Goal: Transaction & Acquisition: Purchase product/service

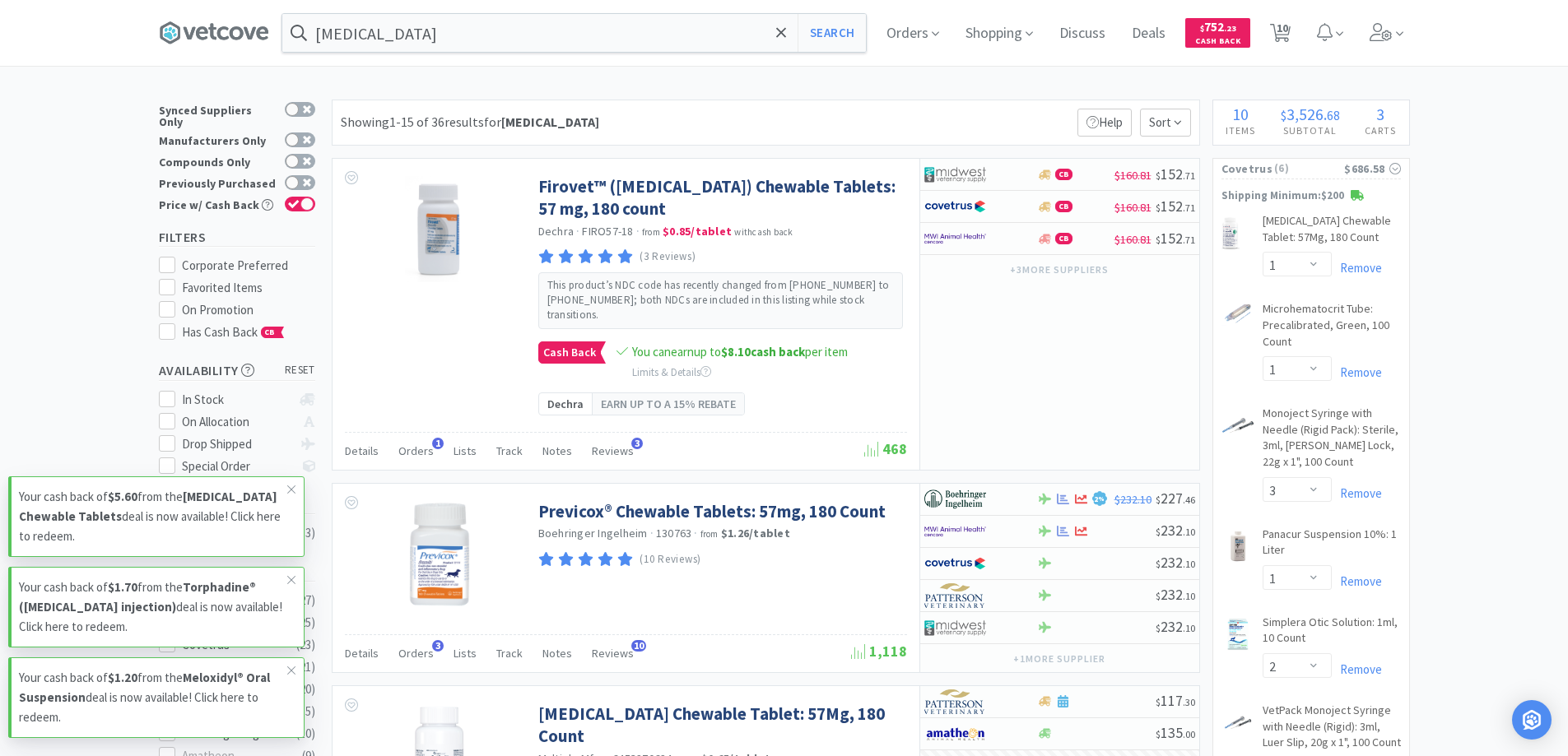
select select "1"
select select "3"
select select "1"
select select "2"
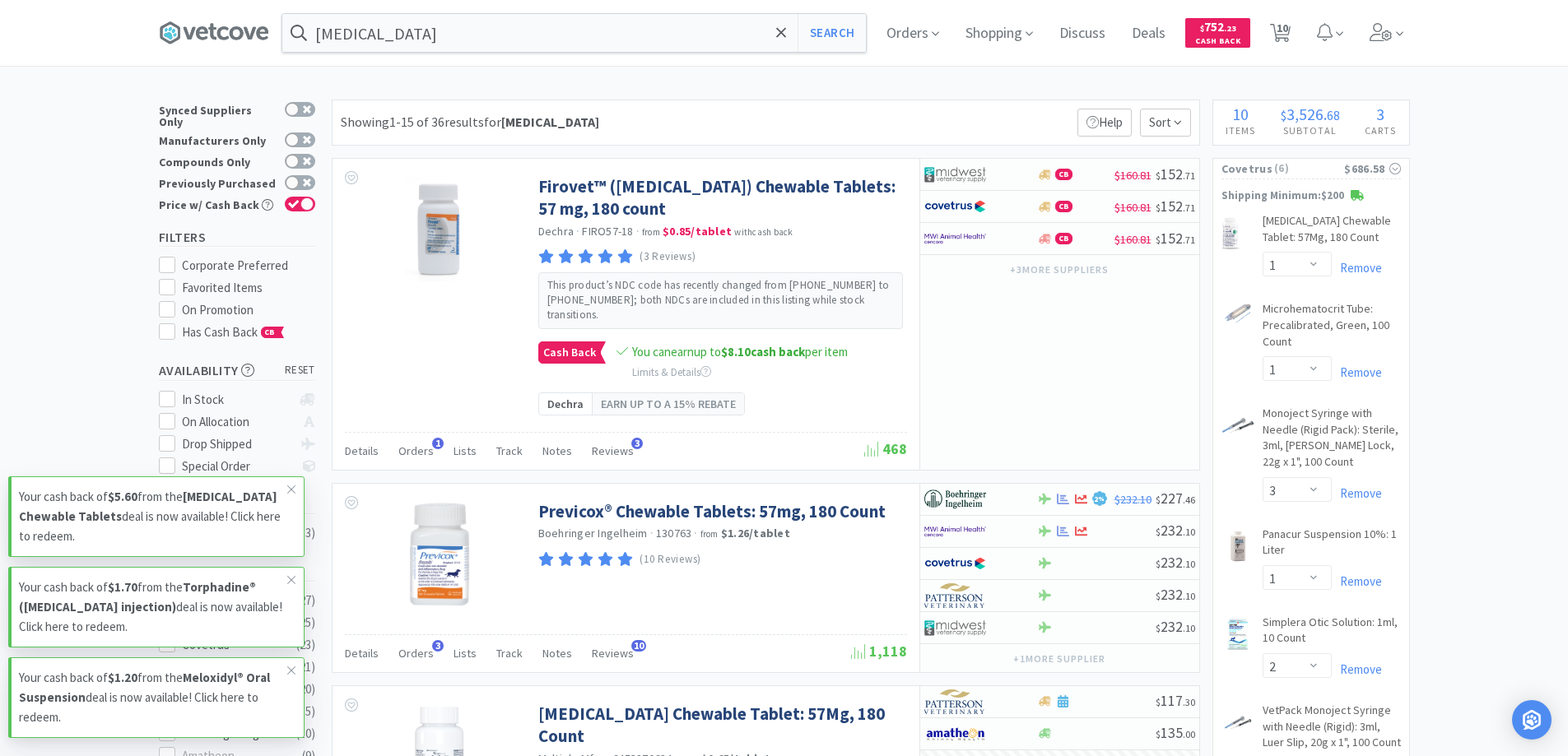
select select "3"
select select "2"
select select "1"
select select "5"
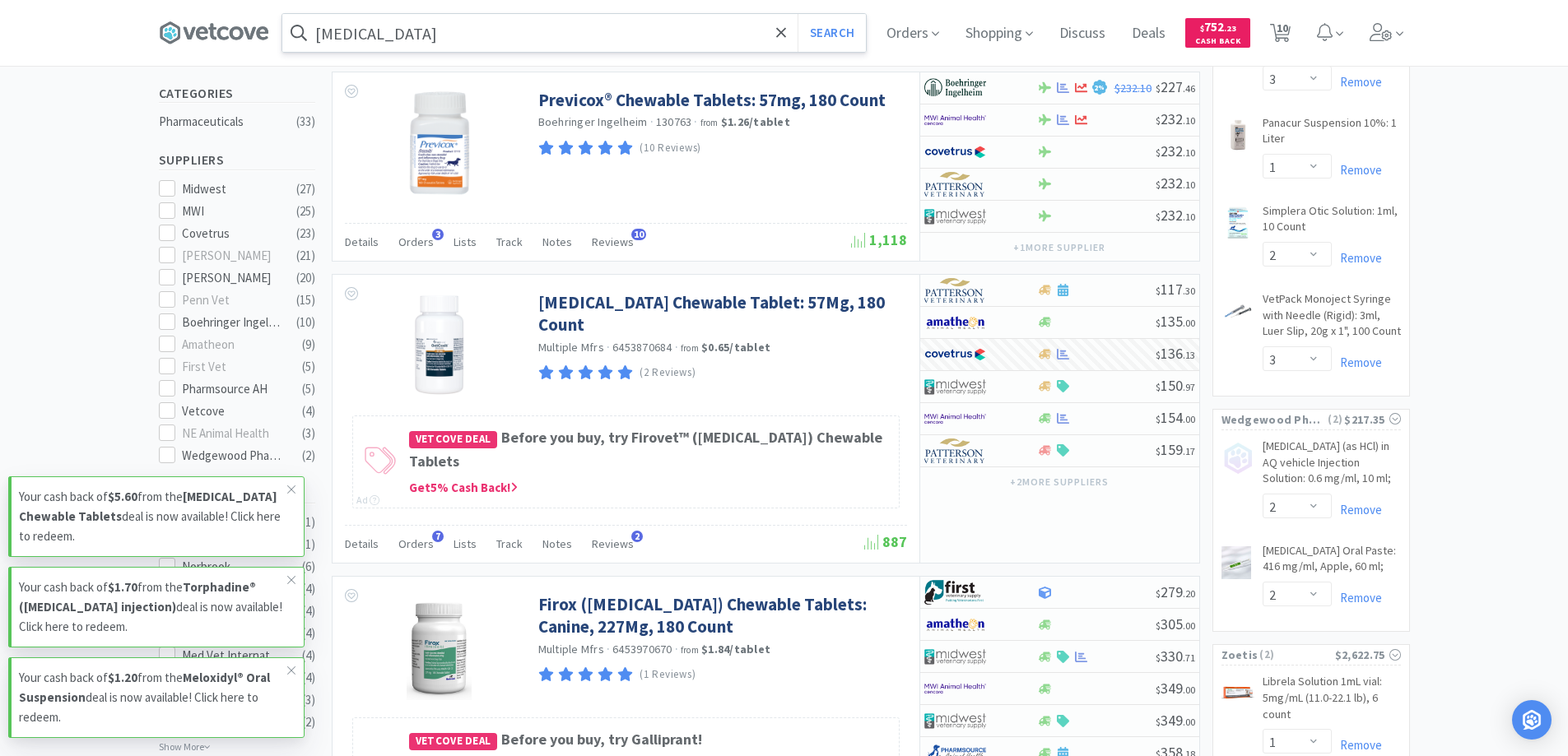
click at [565, 41] on input "[MEDICAL_DATA]" at bounding box center [574, 33] width 584 height 38
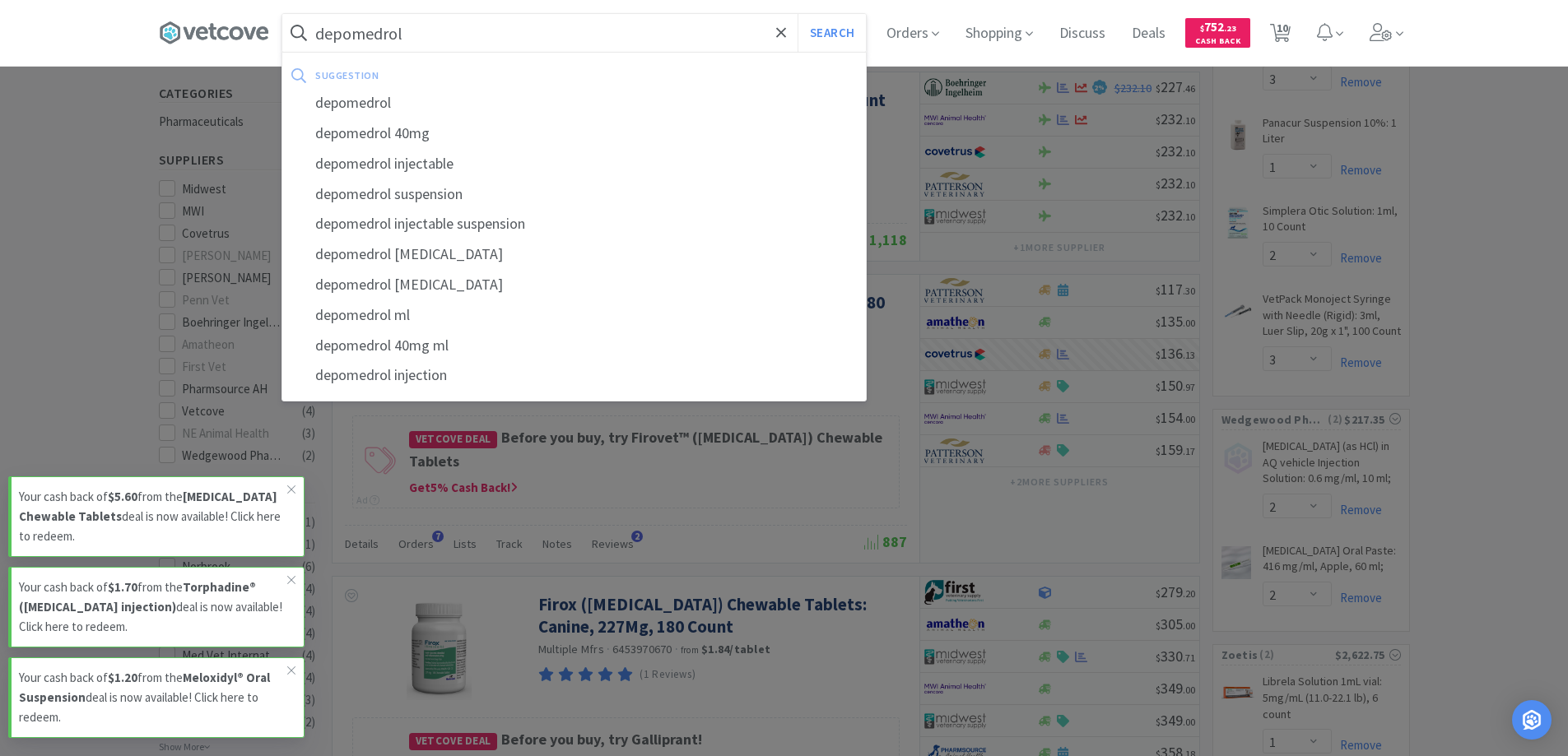
type input "depomedrol"
click at [798, 14] on button "Search" at bounding box center [831, 33] width 68 height 38
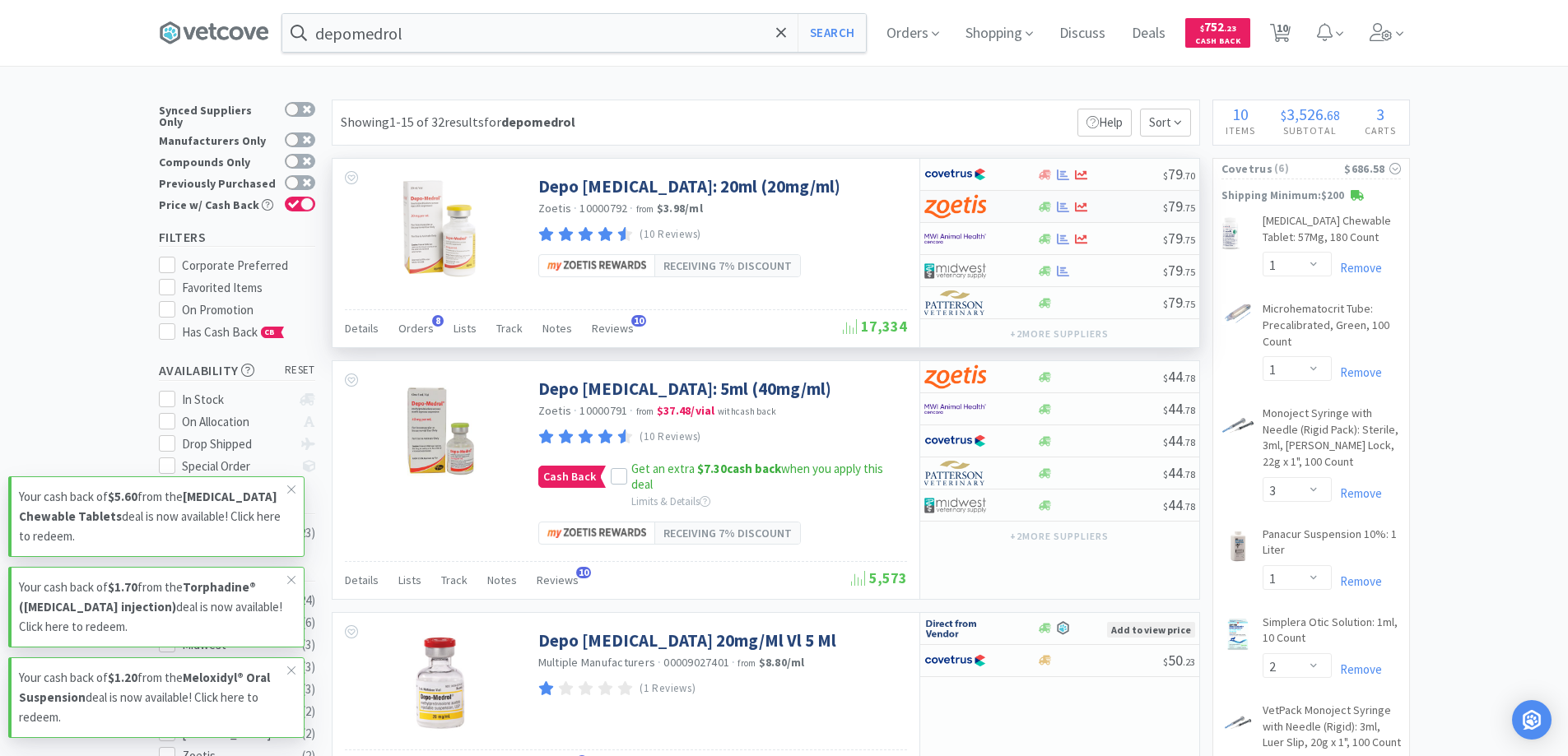
click at [1111, 208] on div at bounding box center [1100, 207] width 126 height 12
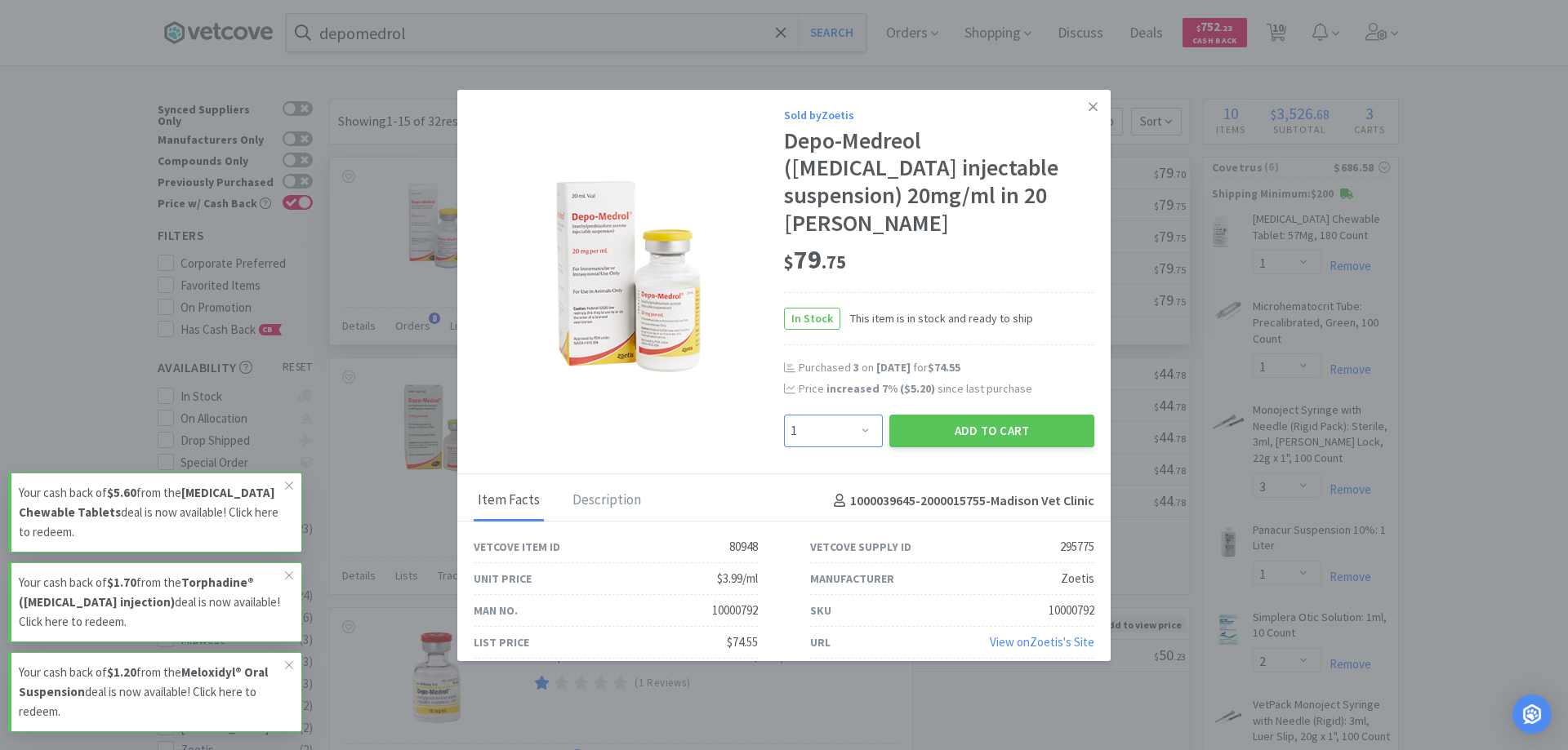
click at [859, 432] on select "Enter Quantity 1 2 3 4 5 6 7 8 9 10 11 12 13 14 15 16 17 18 19 20 Enter Quantity" at bounding box center [834, 431] width 99 height 32
select select "3"
click at [784, 415] on select "Enter Quantity 1 2 3 4 5 6 7 8 9 10 11 12 13 14 15 16 17 18 19 20 Enter Quantity" at bounding box center [834, 431] width 99 height 32
click at [970, 439] on button "Add to Cart" at bounding box center [992, 431] width 205 height 32
select select "3"
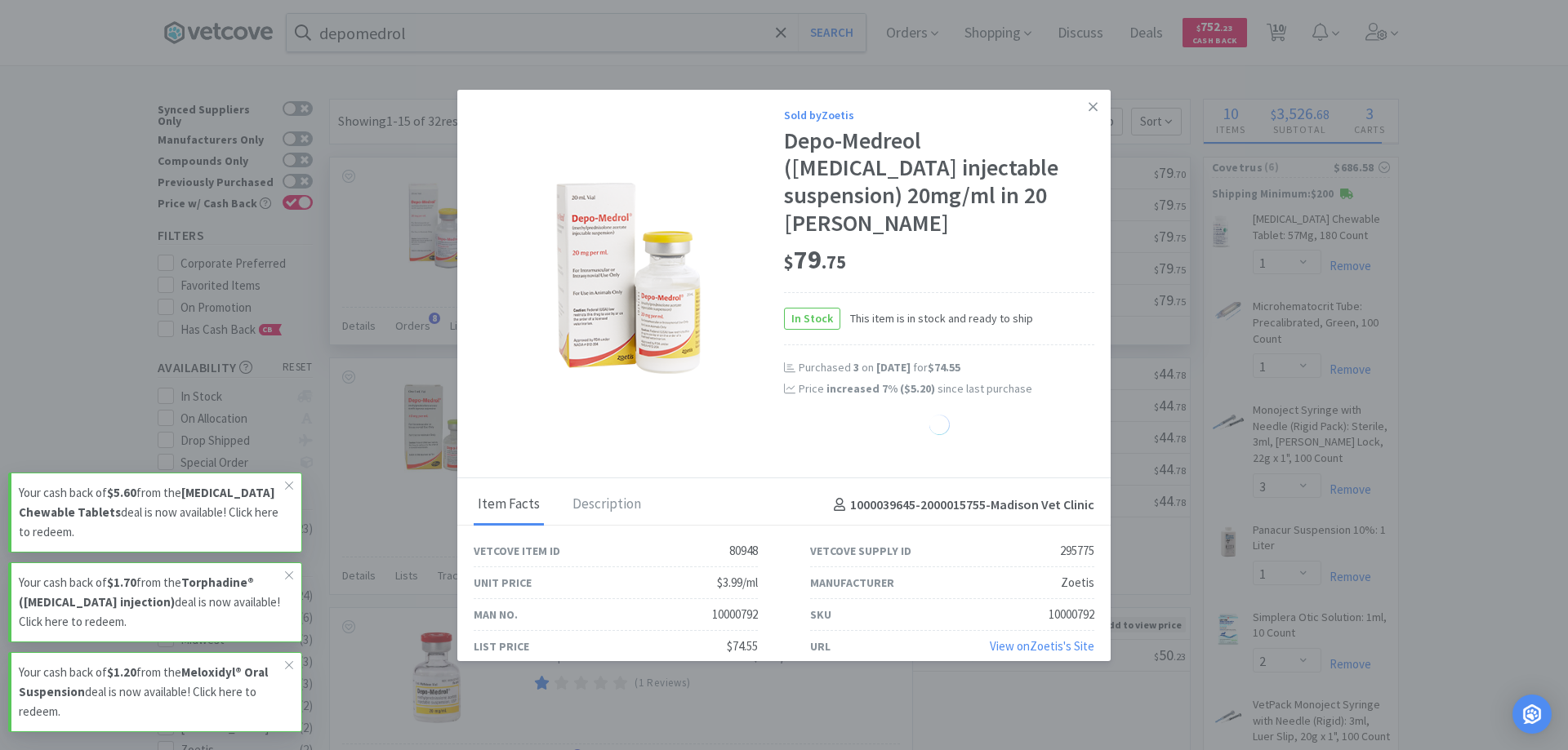
select select "1"
select select "5"
select select "1"
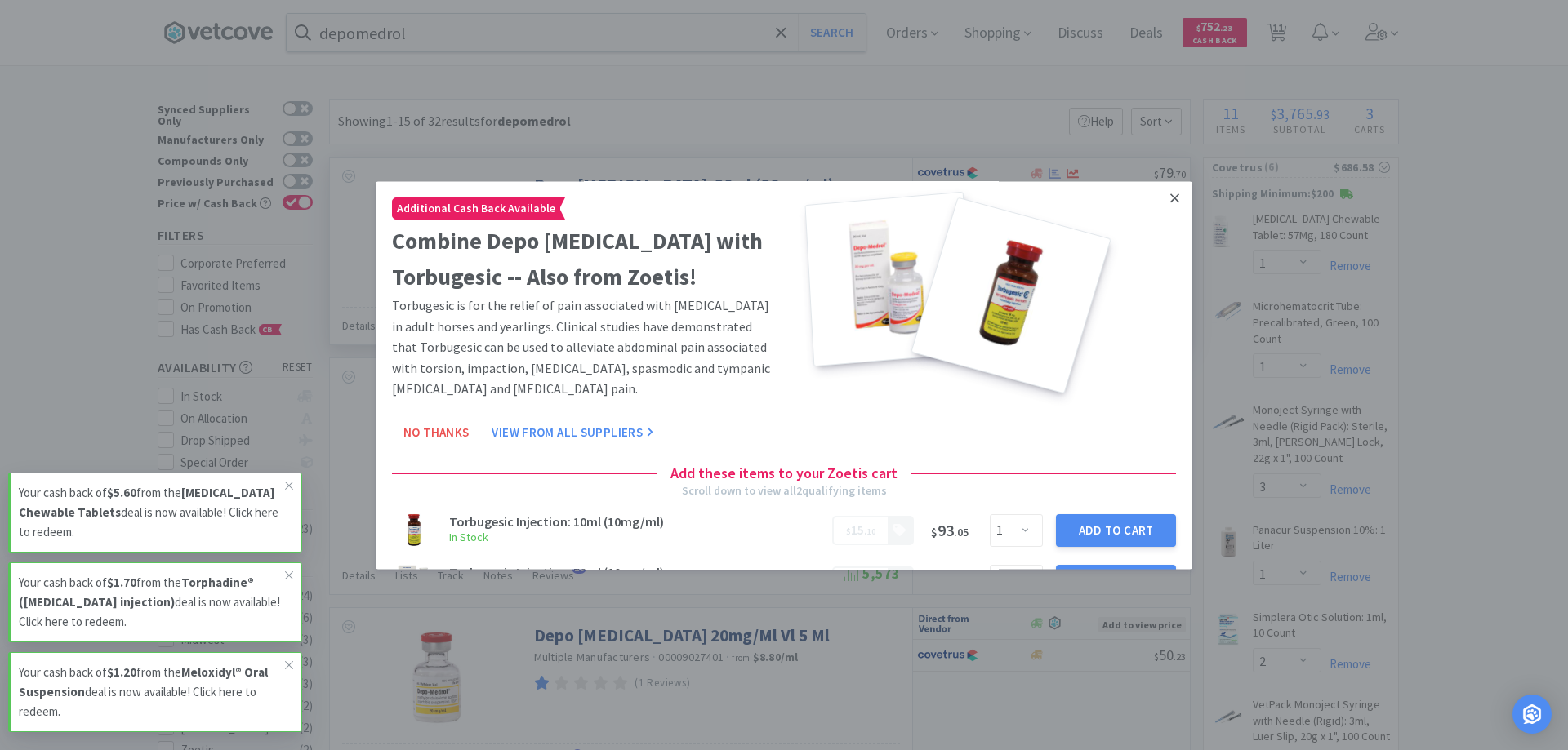
click at [1171, 195] on icon at bounding box center [1175, 198] width 9 height 15
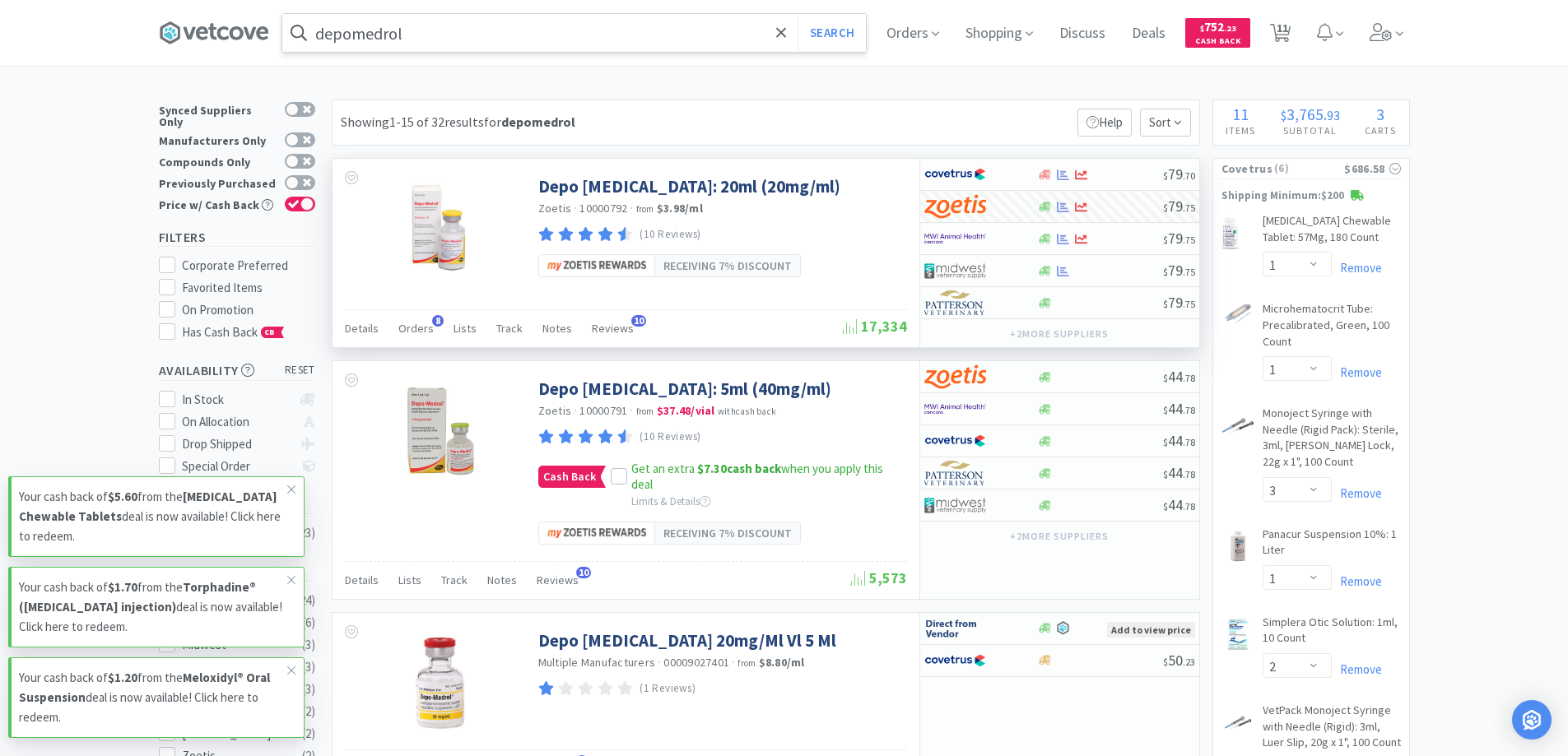
click at [487, 31] on input "depomedrol" at bounding box center [574, 33] width 584 height 38
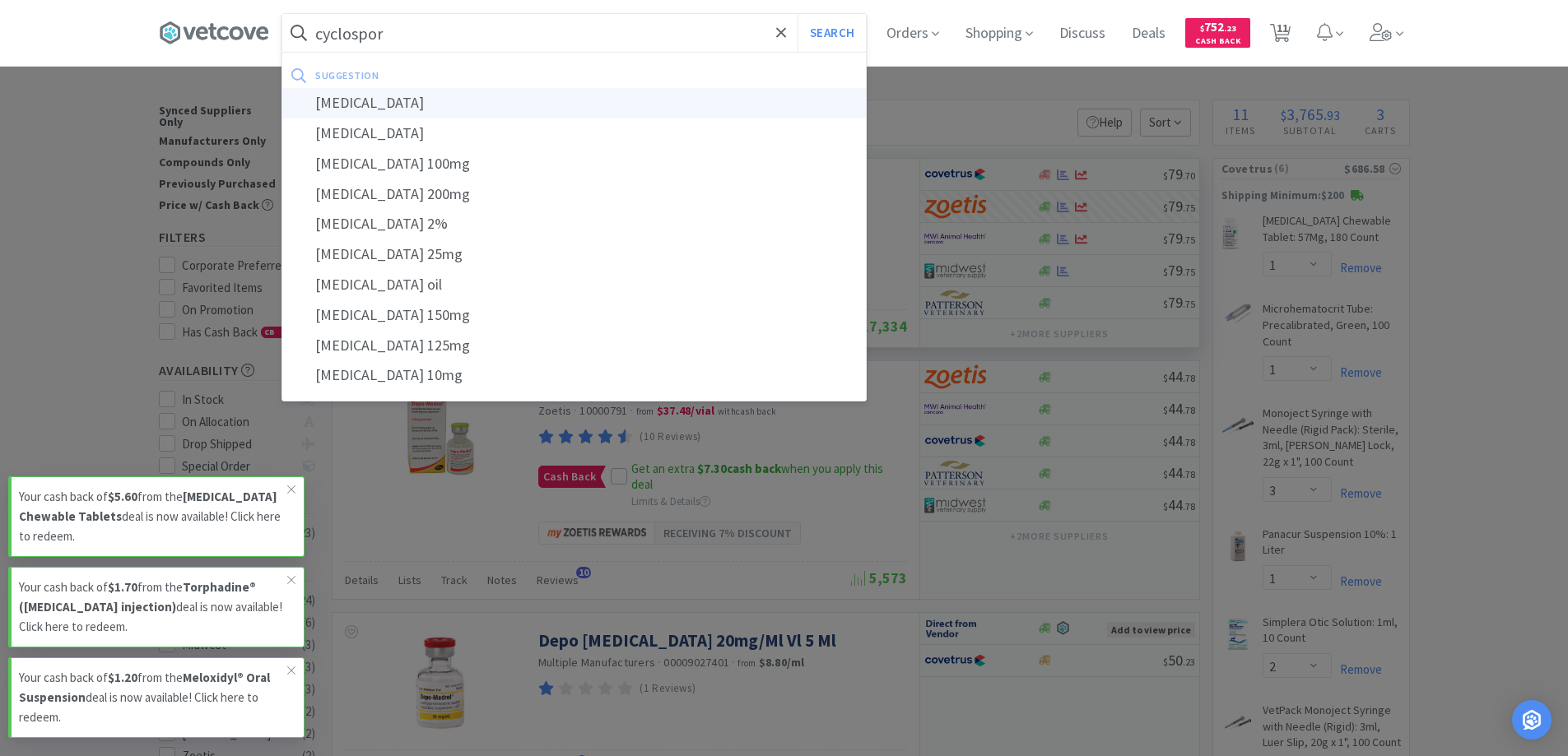
click at [377, 111] on div "[MEDICAL_DATA]" at bounding box center [574, 103] width 584 height 30
type input "[MEDICAL_DATA]"
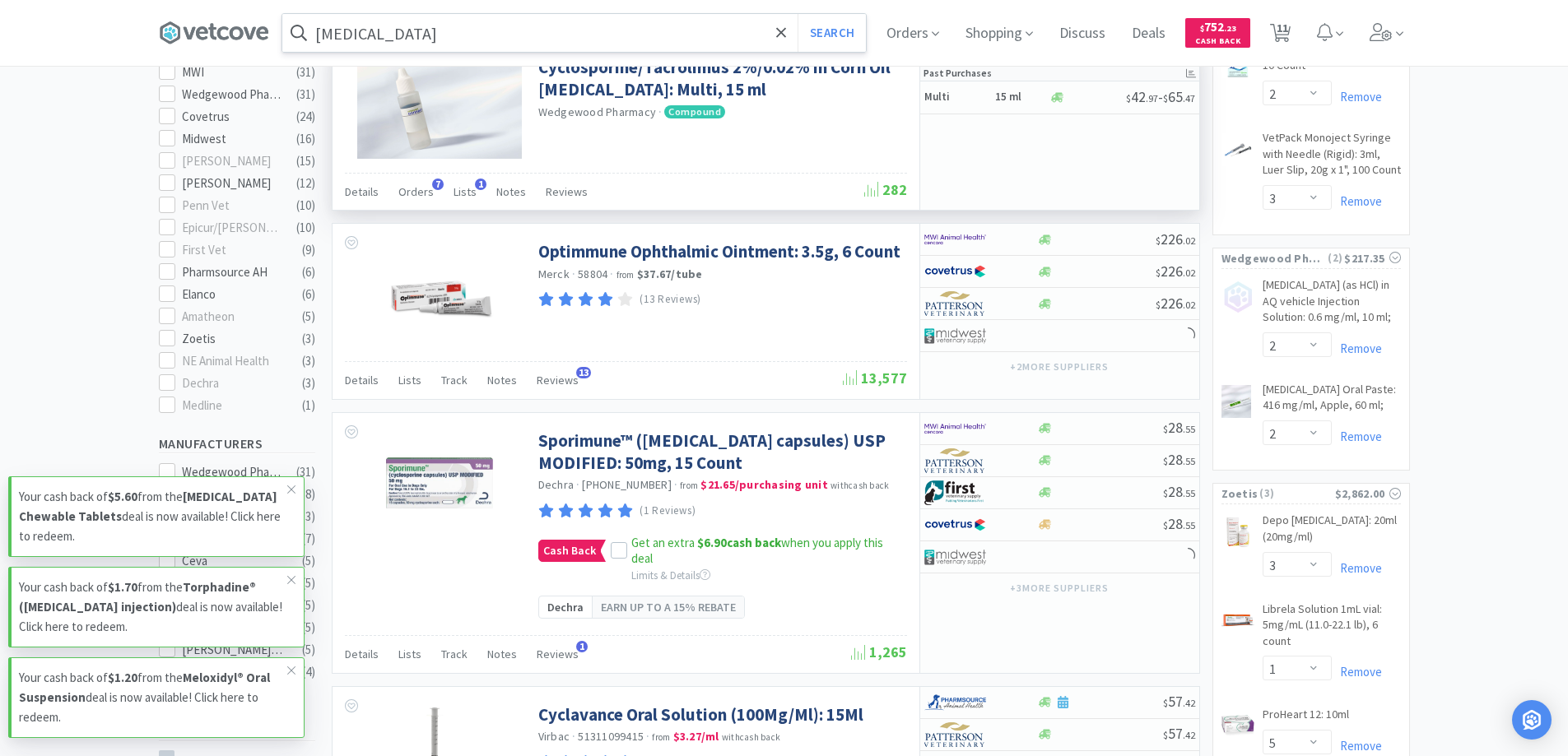
scroll to position [577, 0]
